Goal: Transaction & Acquisition: Purchase product/service

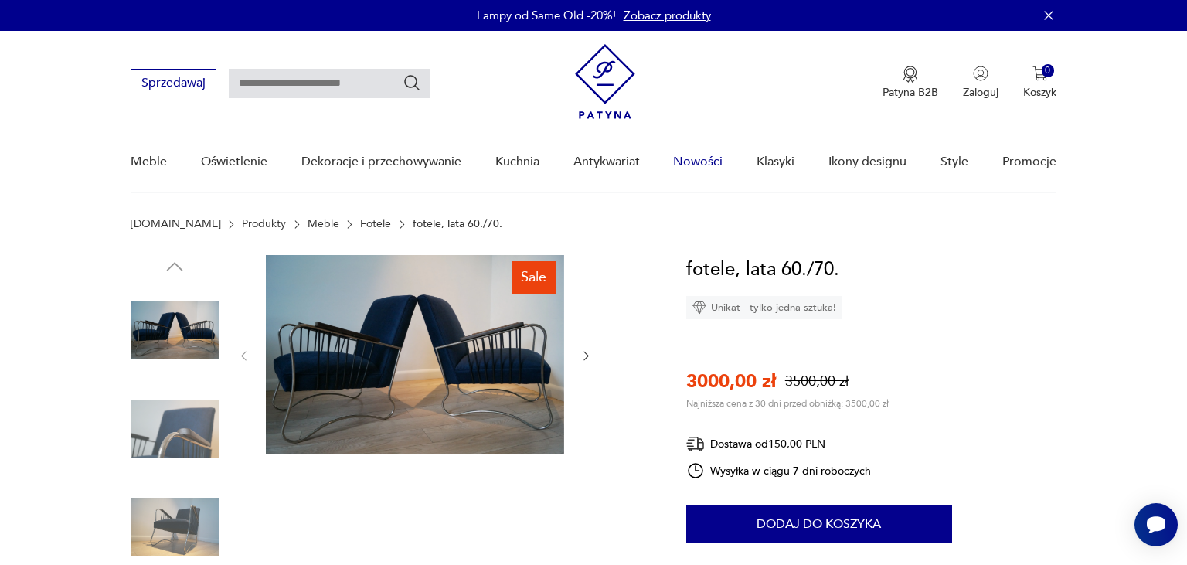
click at [701, 154] on link "Nowości" at bounding box center [697, 161] width 49 height 59
click at [360, 226] on link "Fotele" at bounding box center [375, 224] width 31 height 12
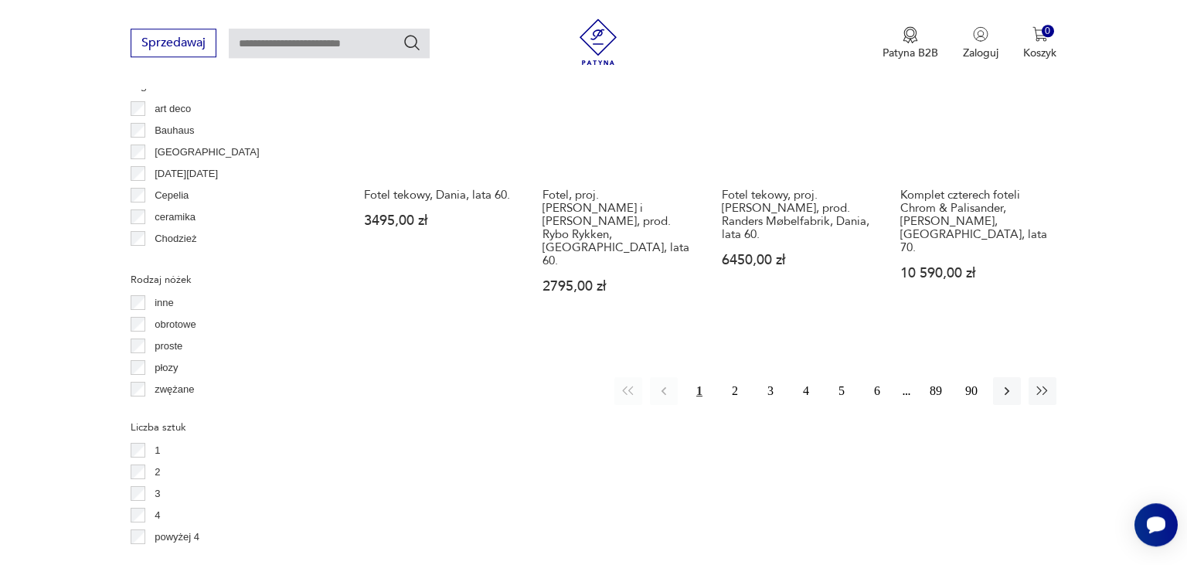
scroll to position [1619, 0]
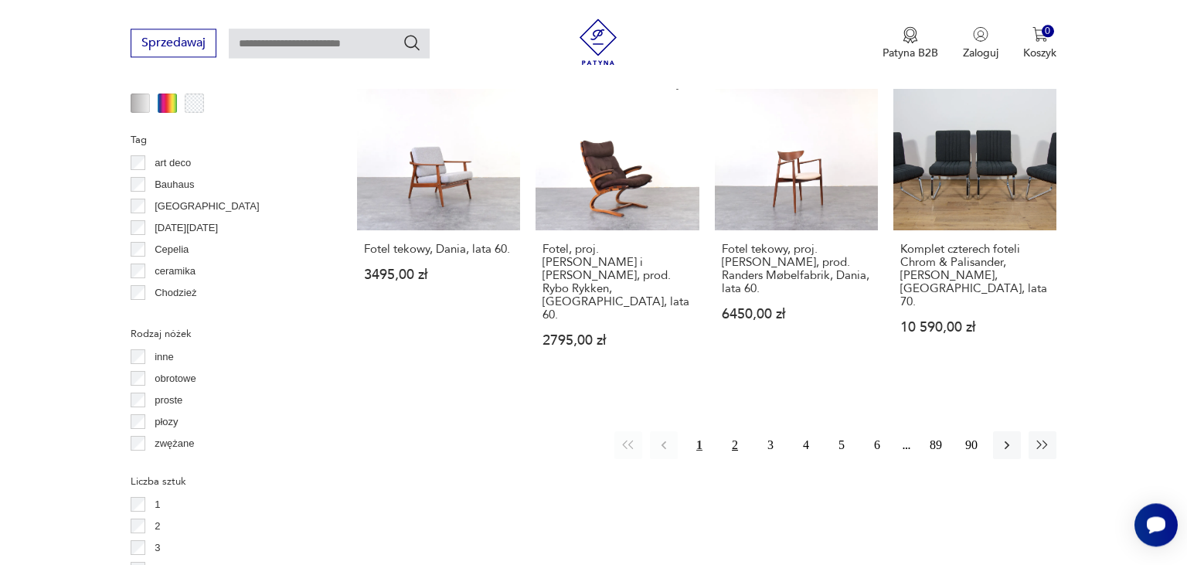
click at [732, 431] on button "2" at bounding box center [735, 445] width 28 height 28
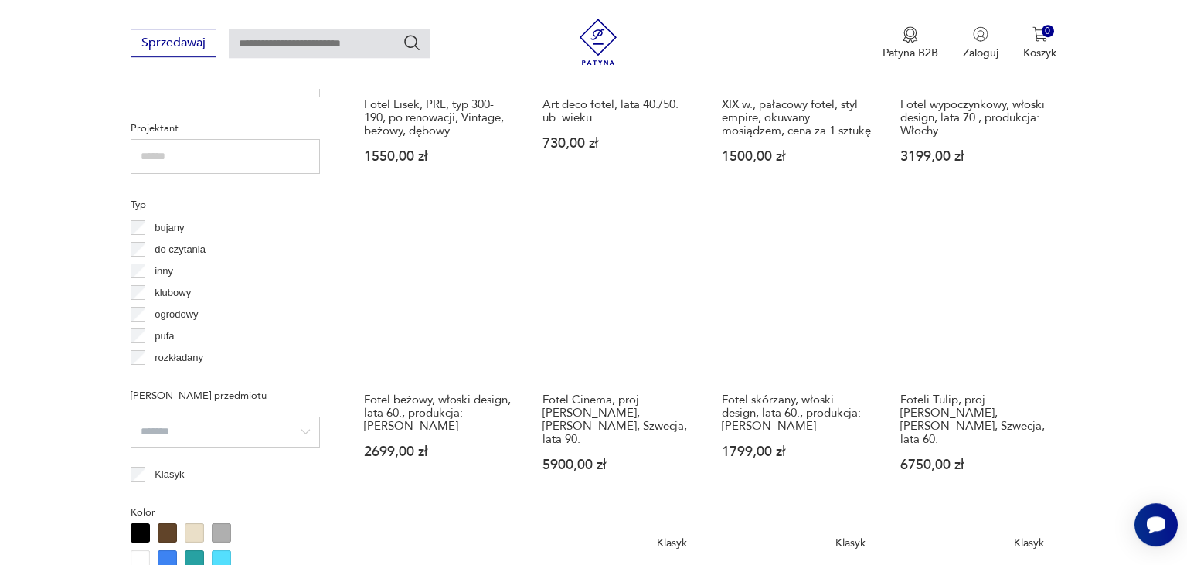
scroll to position [1071, 0]
